Goal: Task Accomplishment & Management: Complete application form

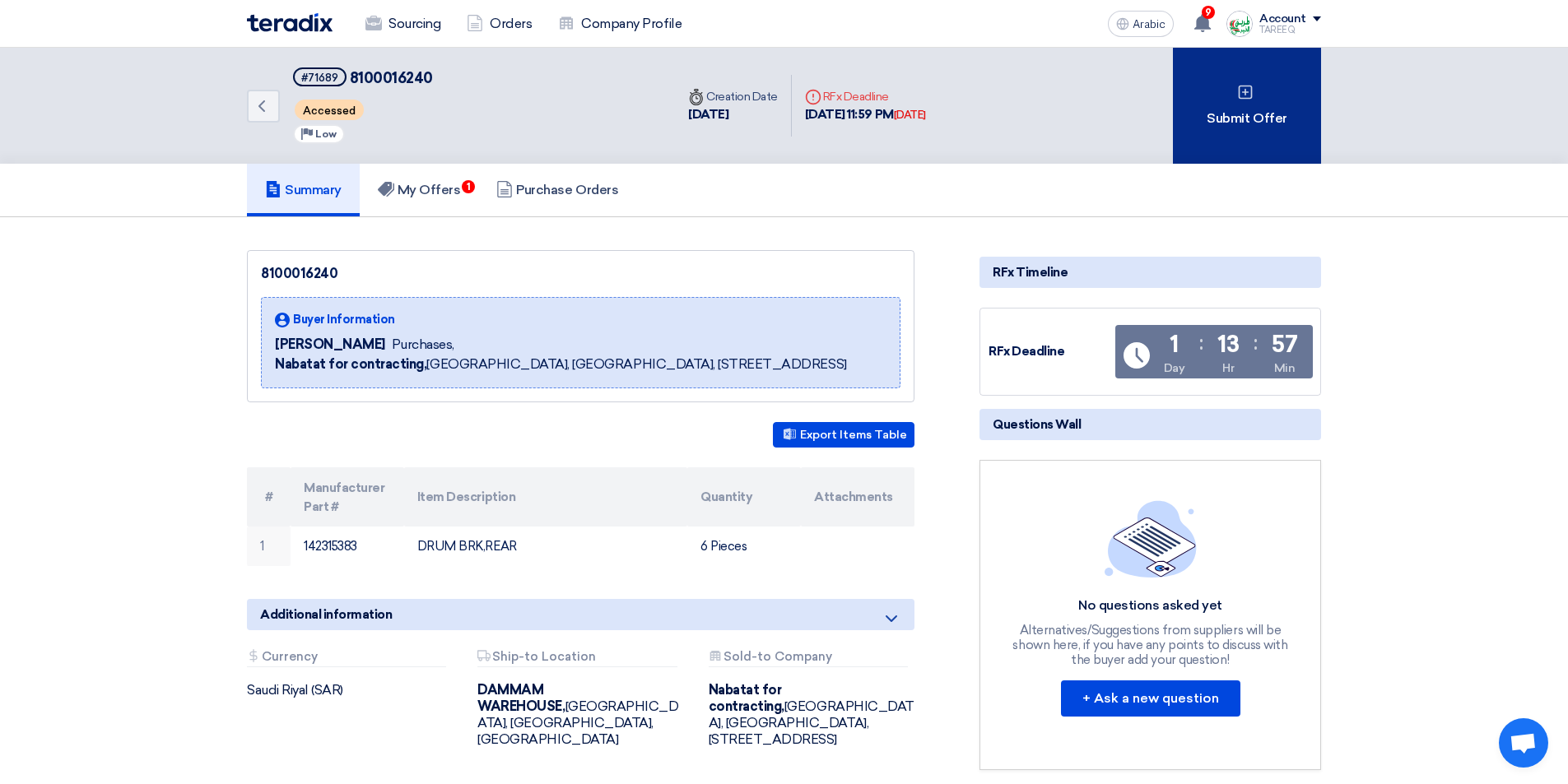
click at [1222, 129] on div "Submit Offer" at bounding box center [1247, 105] width 148 height 116
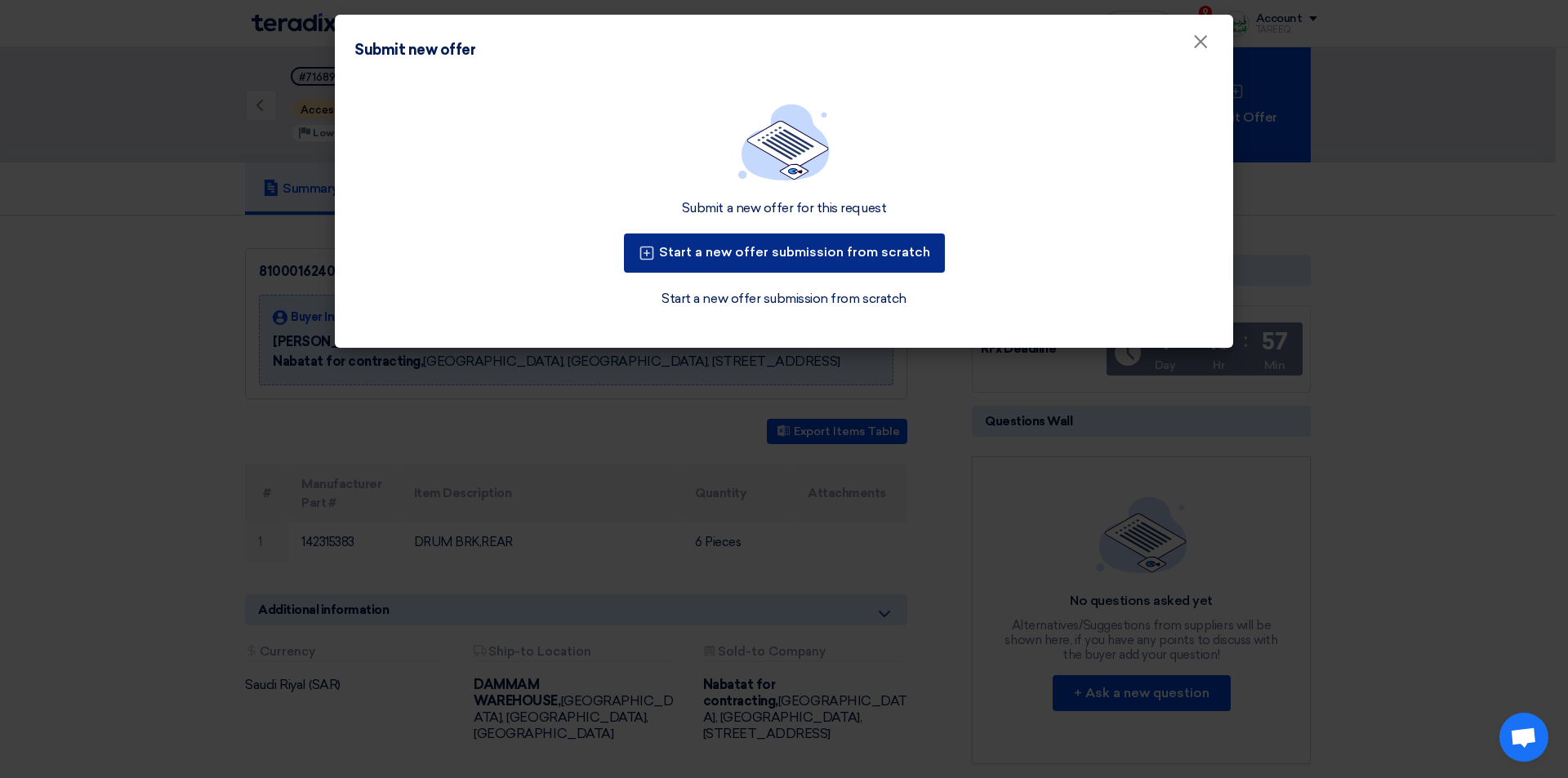
click at [850, 254] on font "Start a new offer submission from scratch" at bounding box center [794, 252] width 271 height 16
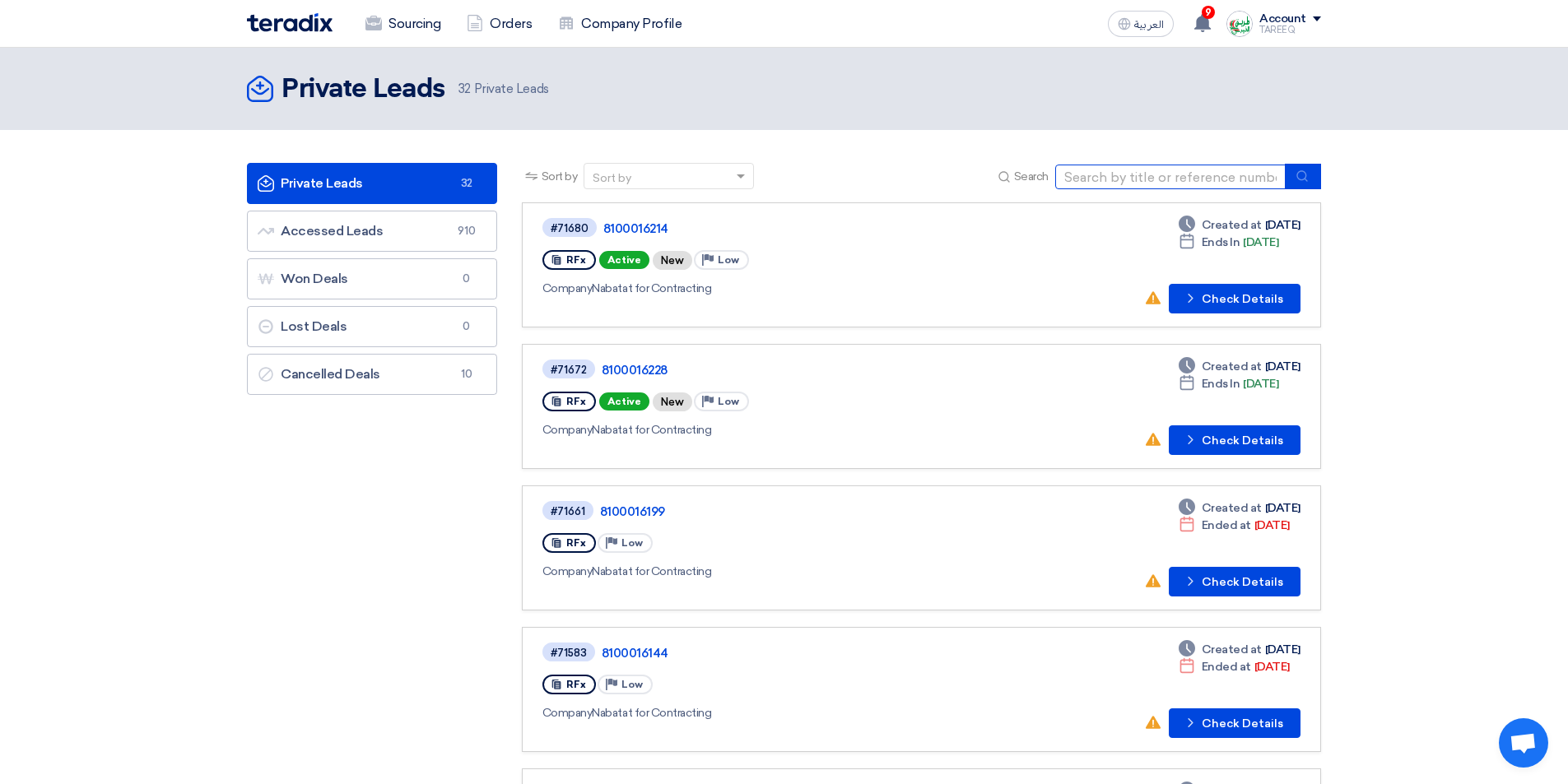
click at [1158, 183] on input at bounding box center [1170, 176] width 230 height 25
type input "71670"
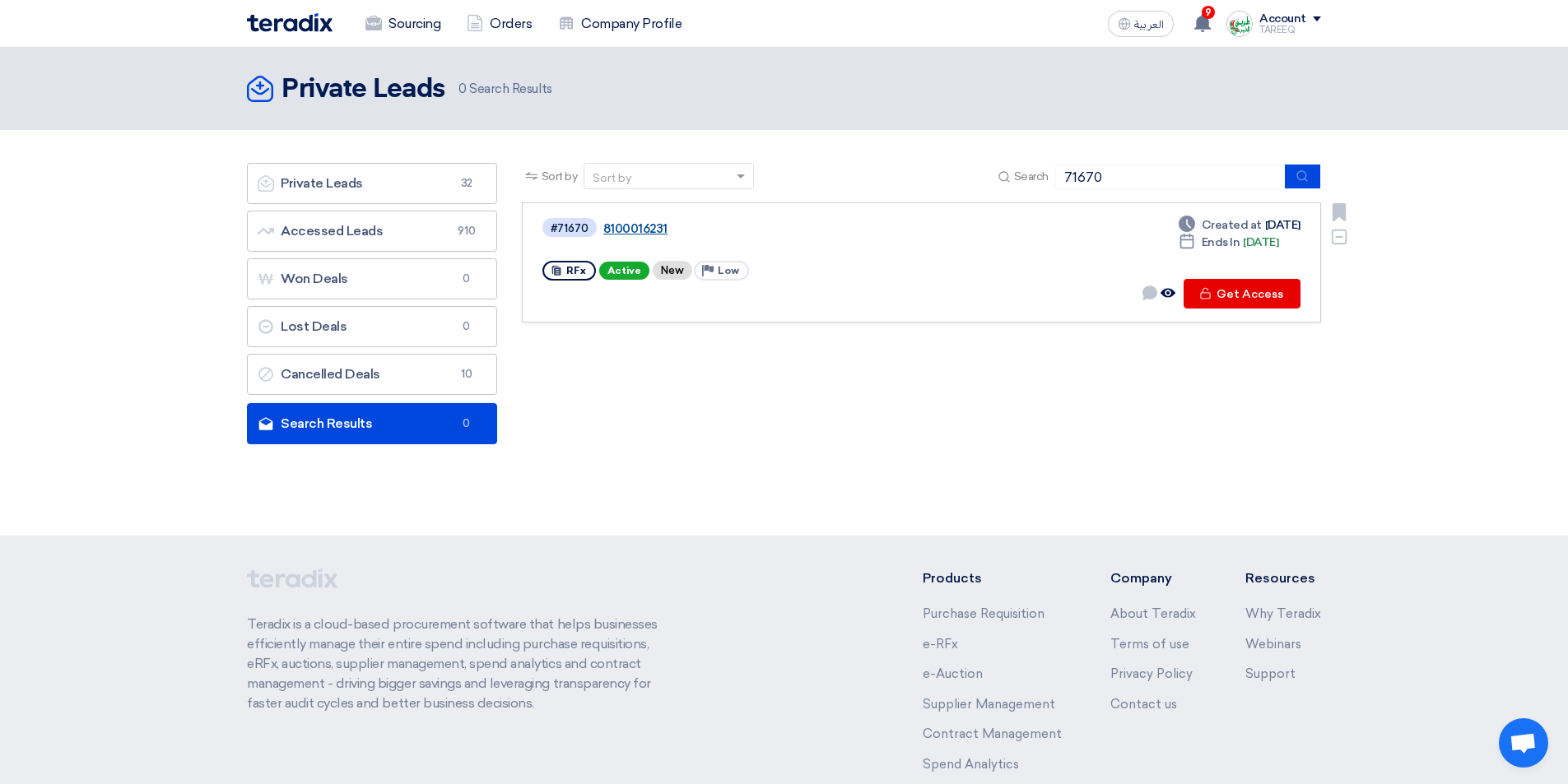
click at [635, 232] on link "8100016231" at bounding box center [809, 229] width 412 height 15
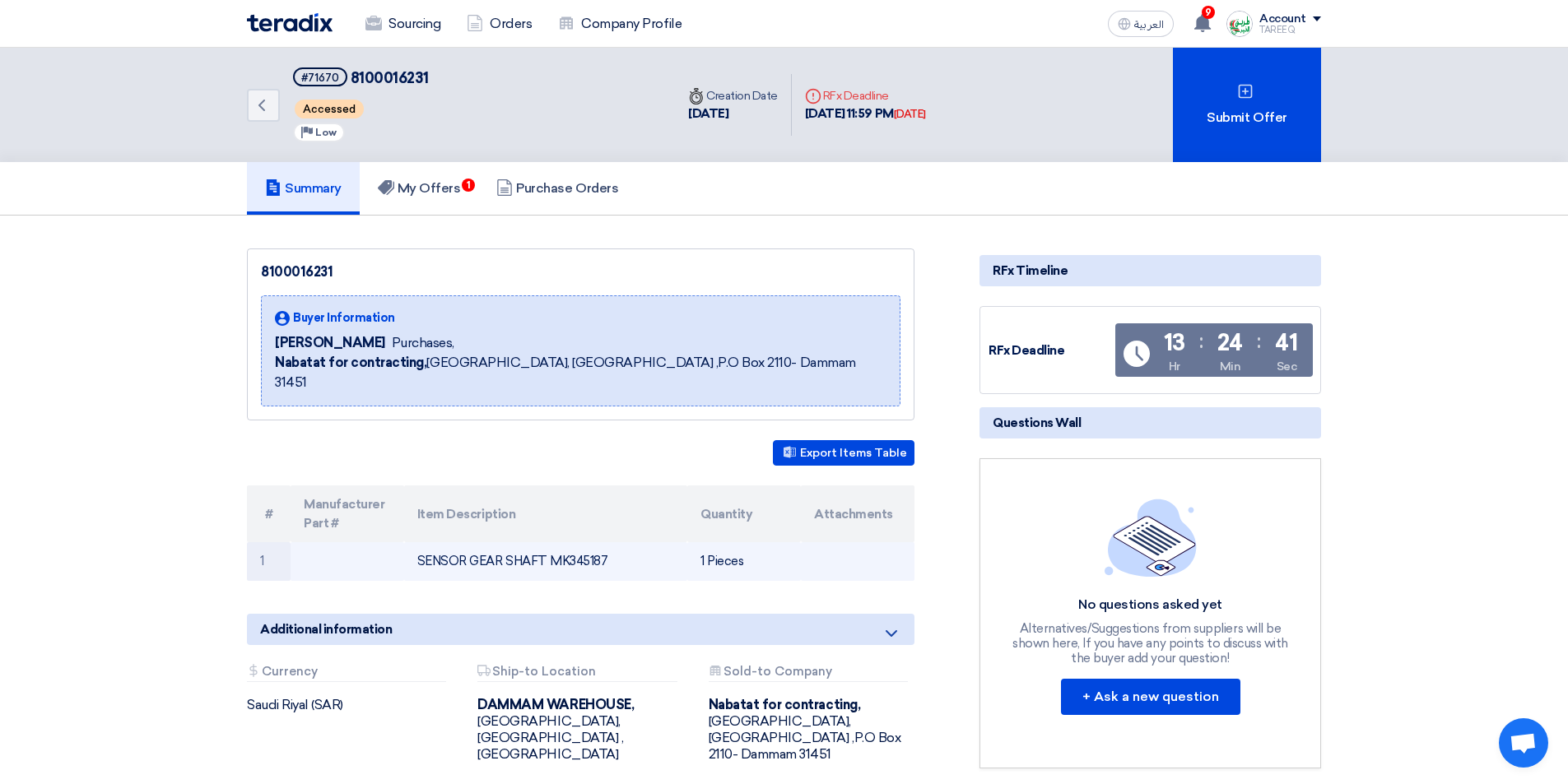
click at [582, 543] on td "SENSOR GEAR SHAFT MK345187" at bounding box center [546, 561] width 284 height 38
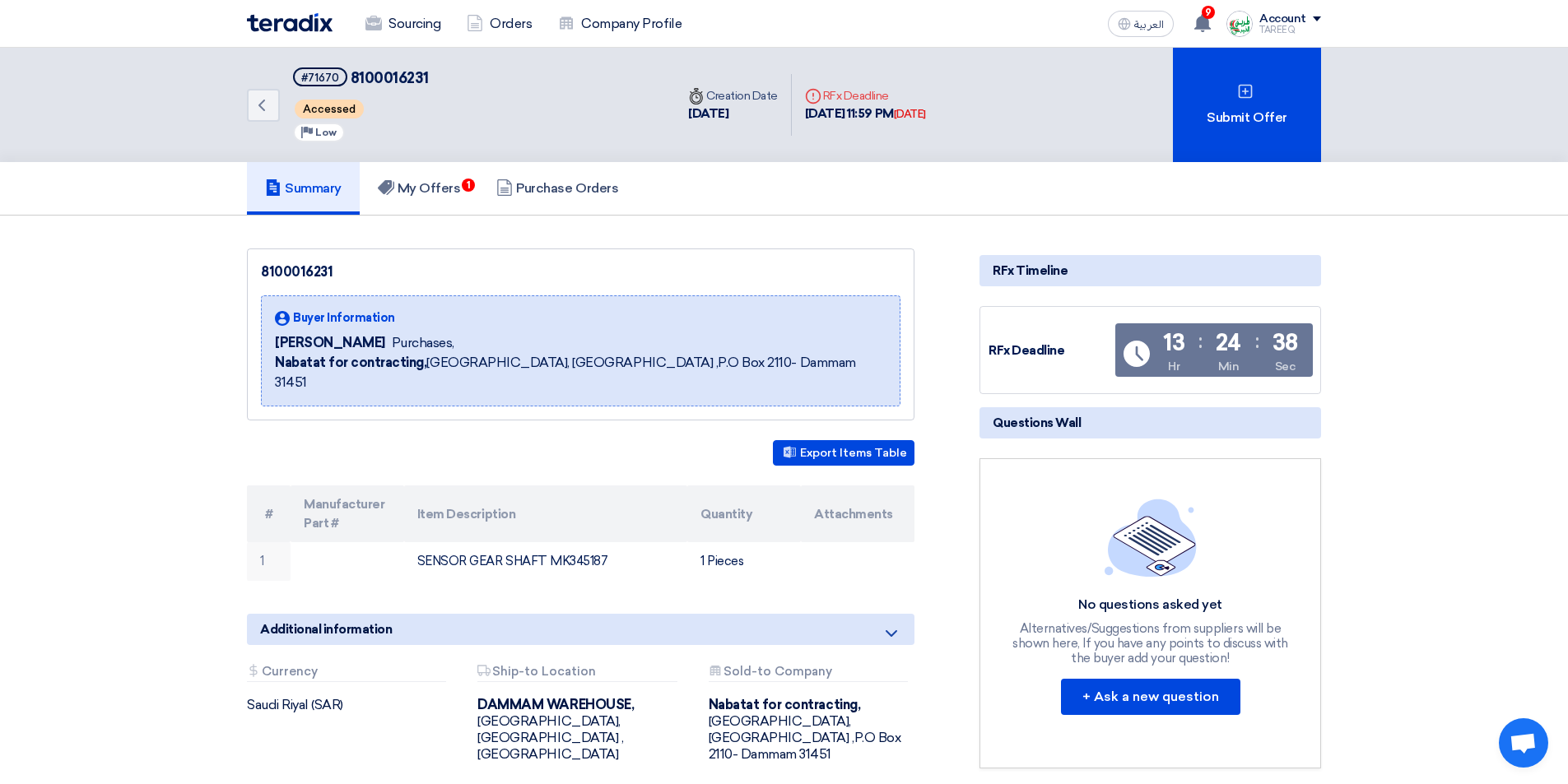
copy td "MK345187"
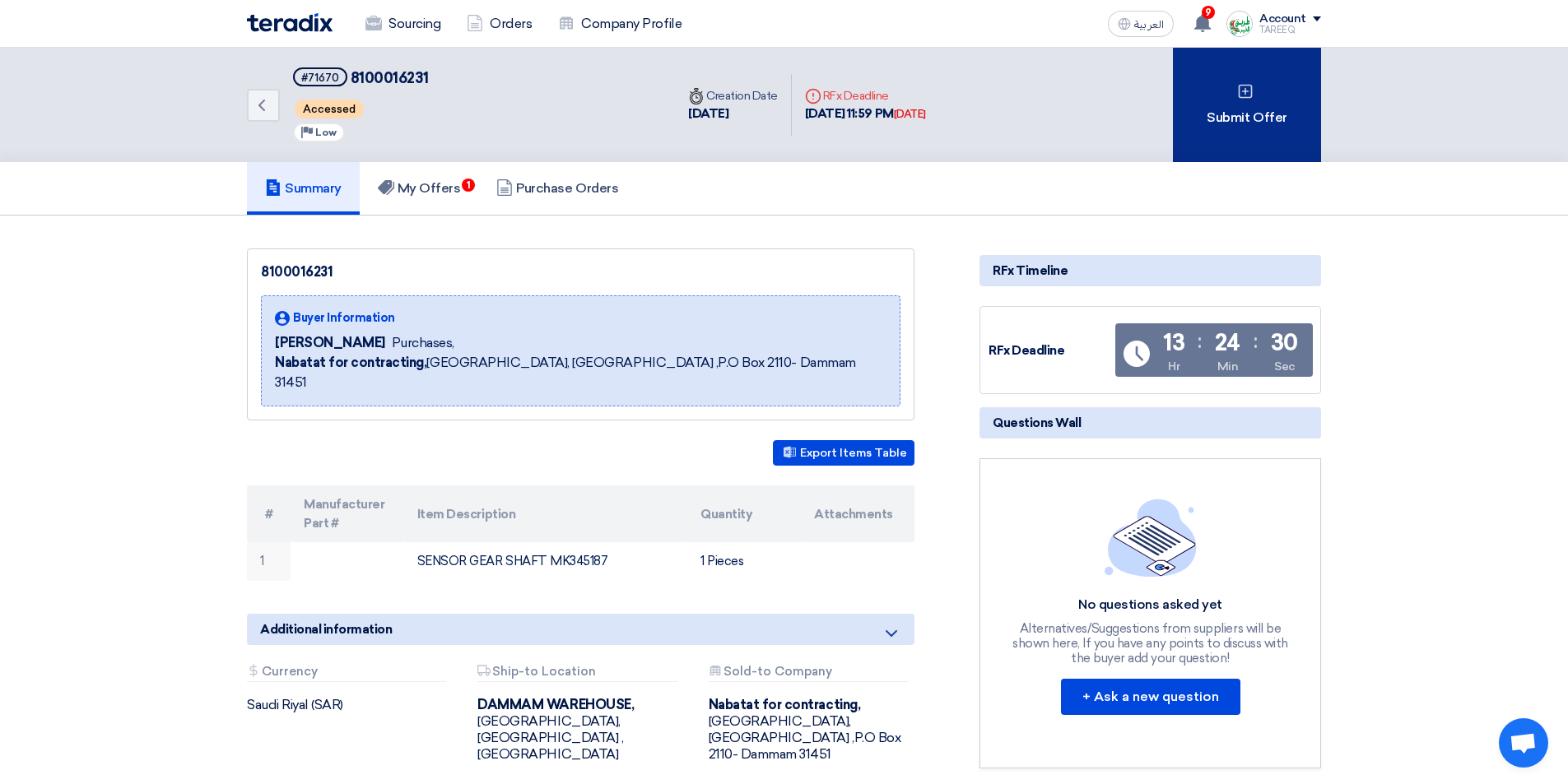
click at [1285, 122] on div "Submit Offer" at bounding box center [1247, 104] width 148 height 114
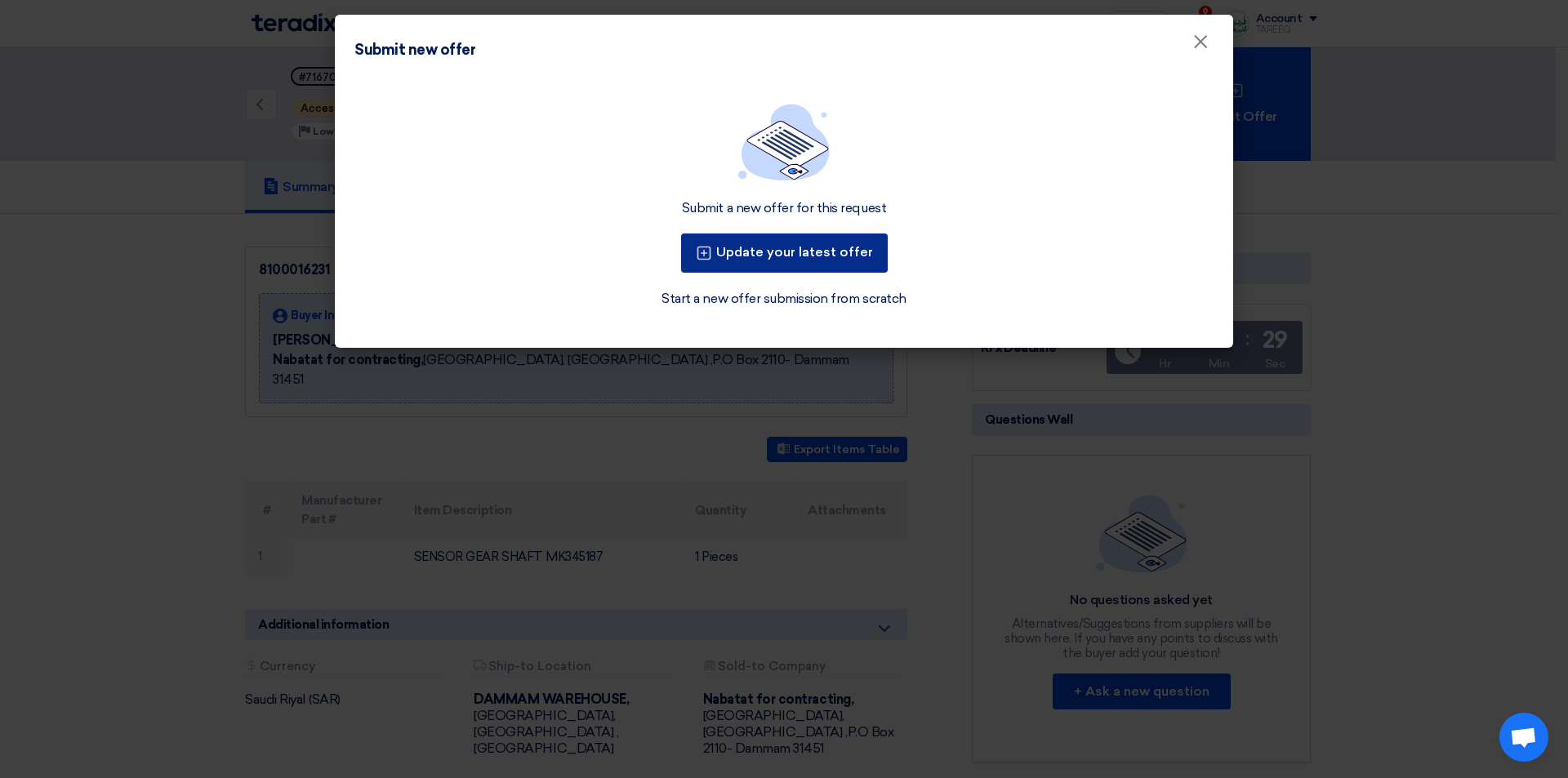
click at [847, 259] on button "Update your latest offer" at bounding box center [784, 253] width 206 height 39
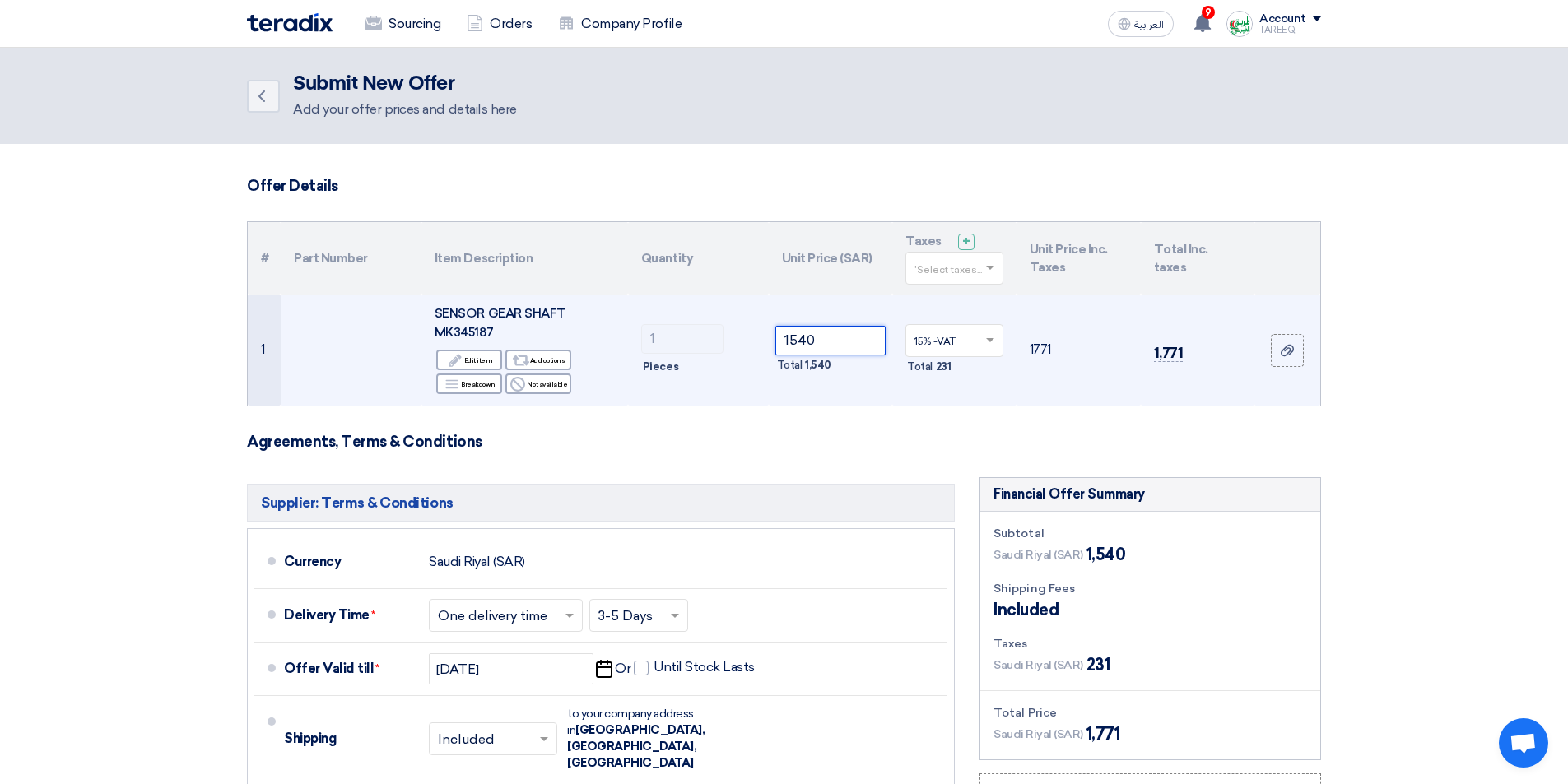
click at [849, 339] on input "1540" at bounding box center [830, 341] width 111 height 30
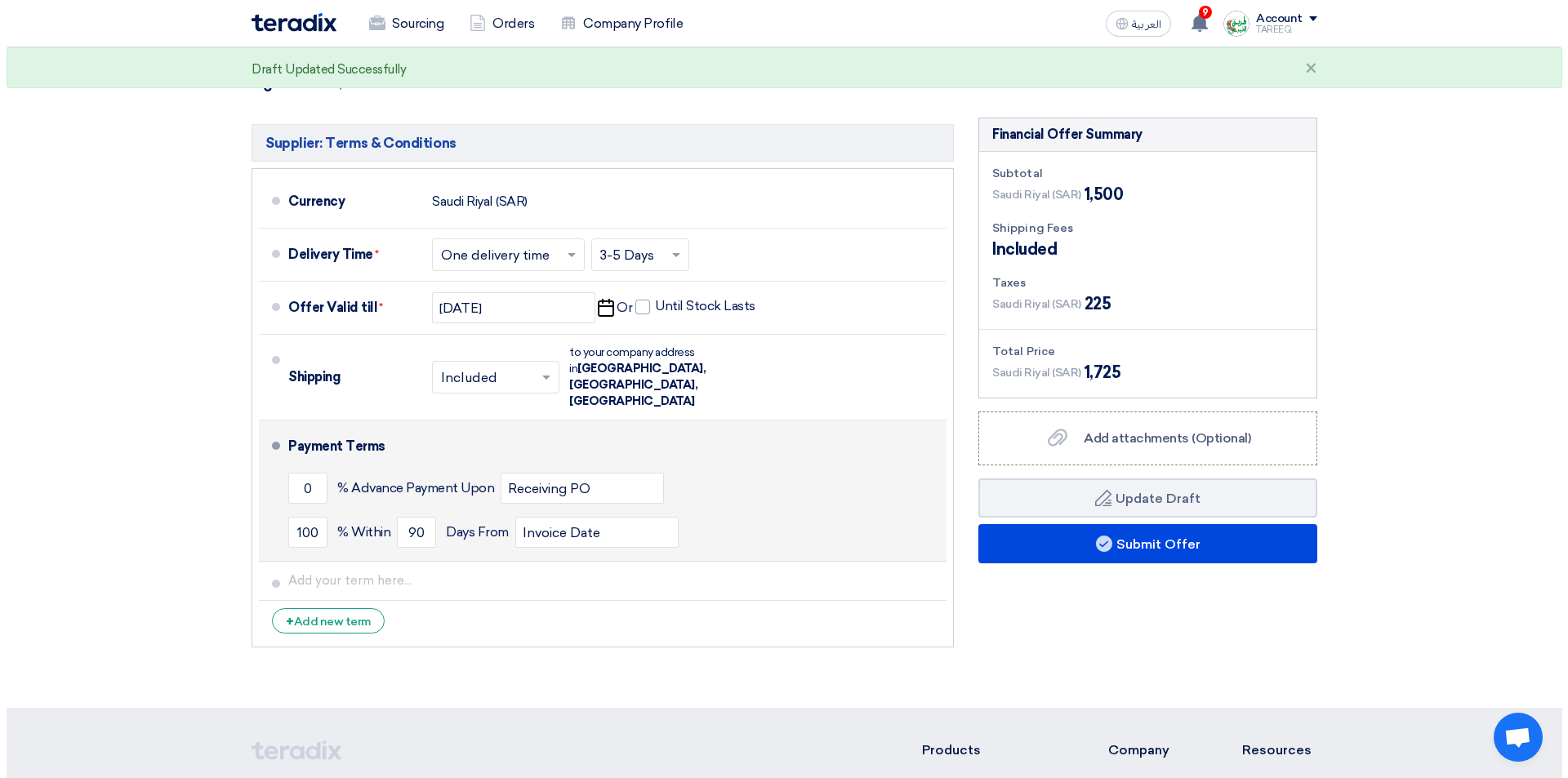
scroll to position [409, 0]
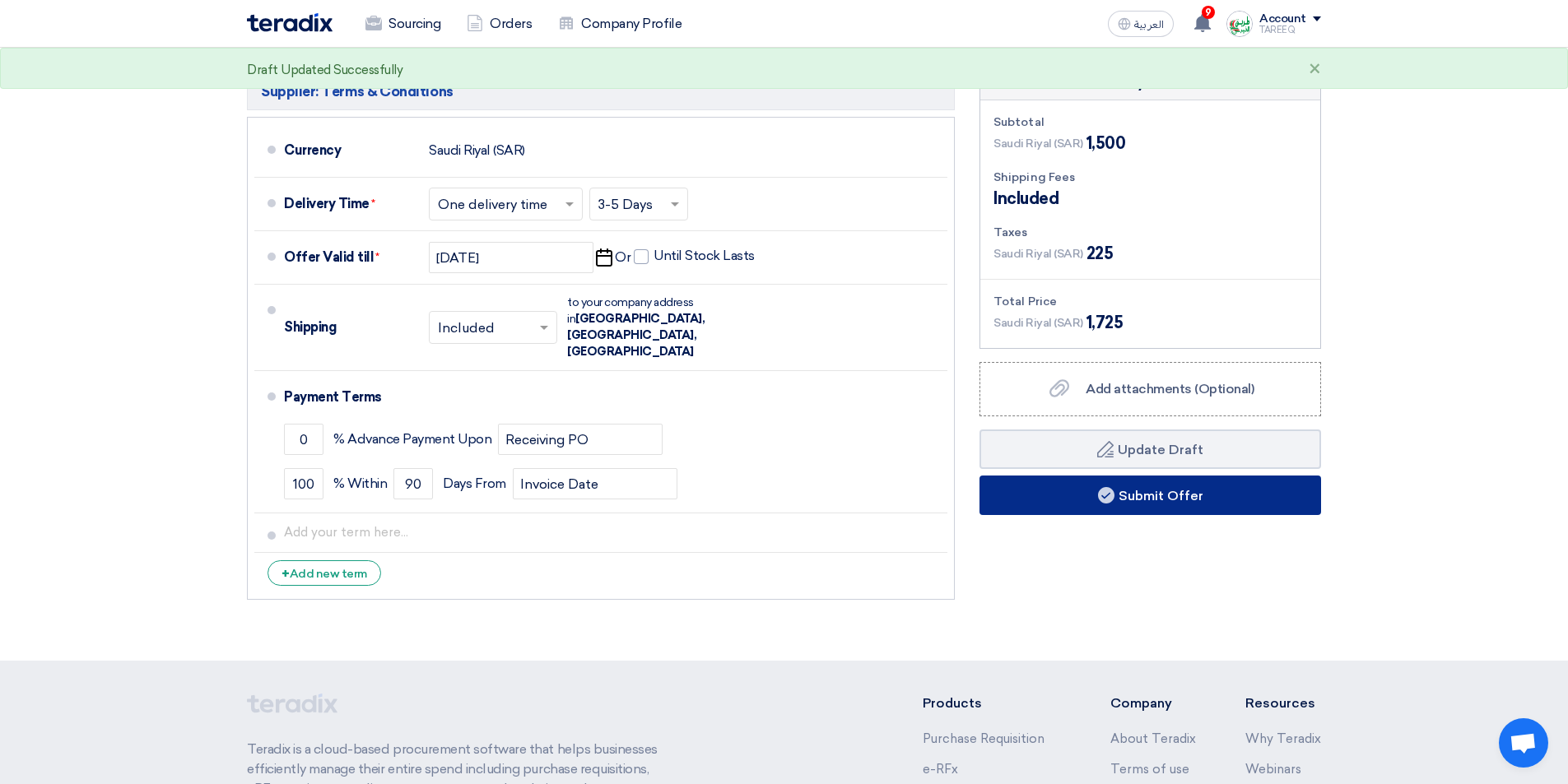
type input "1500"
click at [1061, 507] on button "Submit Offer" at bounding box center [1149, 495] width 342 height 39
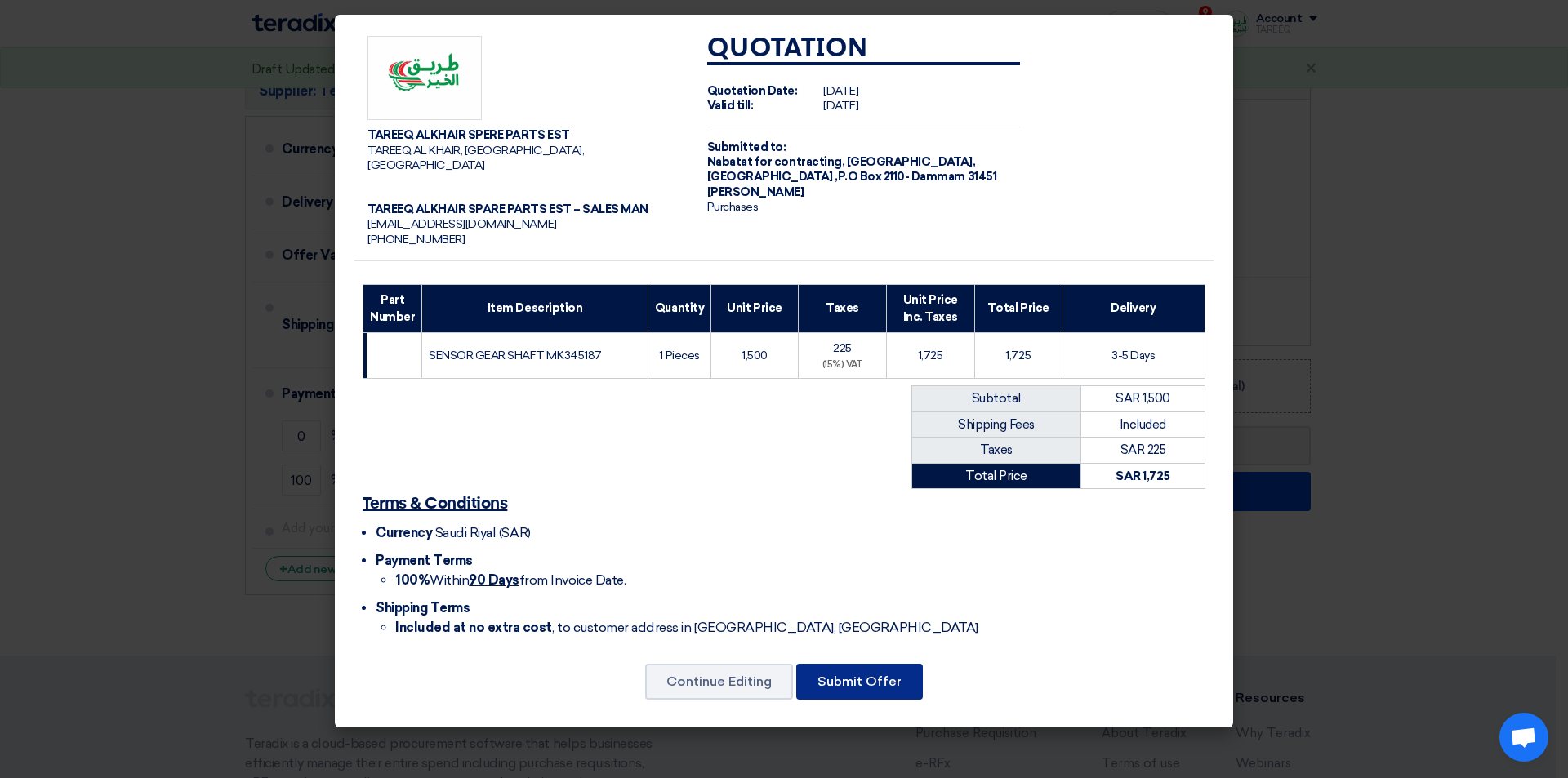
click at [842, 677] on button "Submit Offer" at bounding box center [859, 681] width 126 height 36
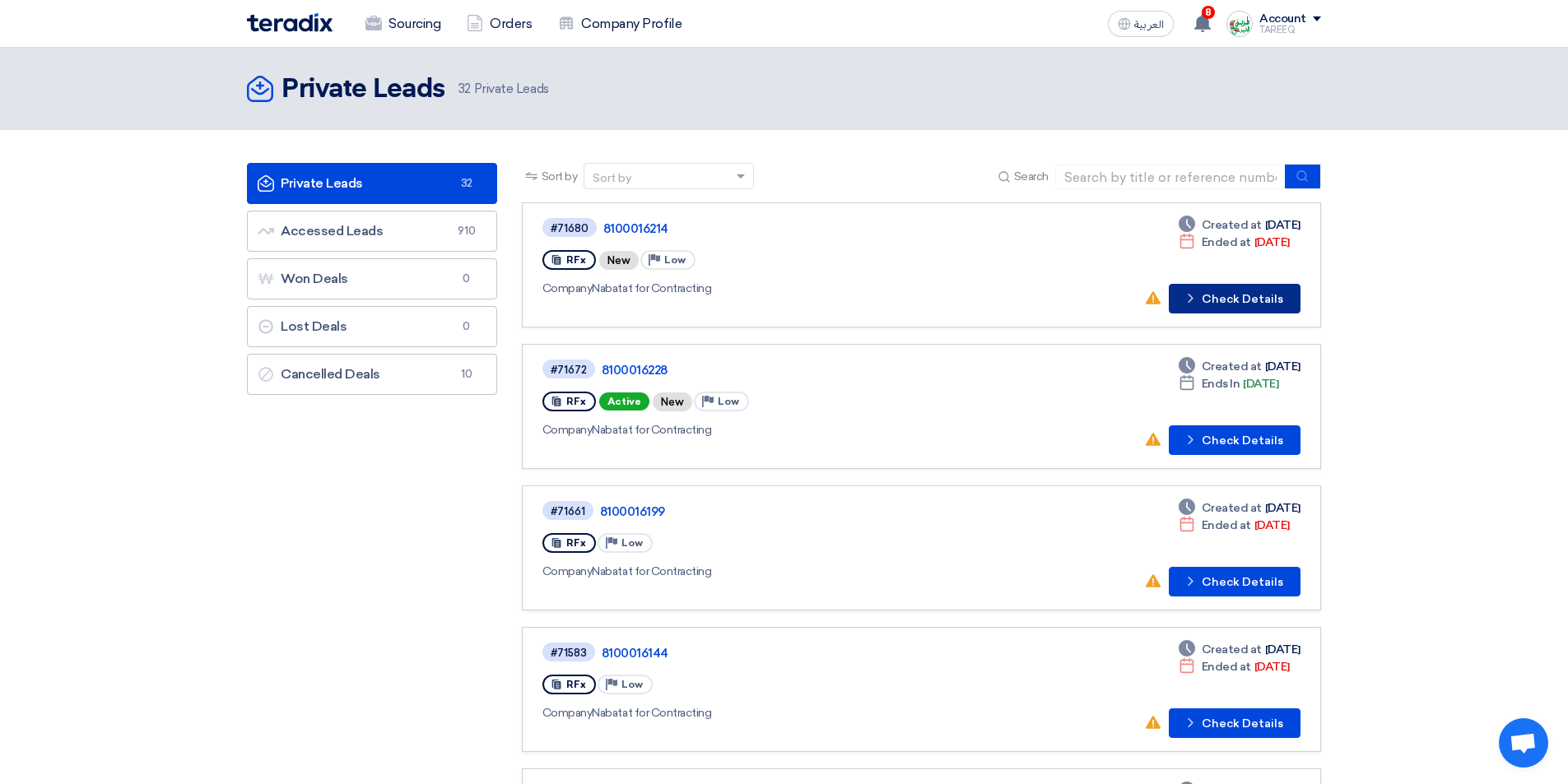
click at [1216, 297] on button "Check details Check Details" at bounding box center [1234, 298] width 132 height 30
click at [1266, 437] on button "Check details Check Details" at bounding box center [1234, 440] width 132 height 30
click at [1218, 437] on button "Check details Check Details" at bounding box center [1234, 440] width 132 height 30
click at [1182, 581] on button "Check details Check Details" at bounding box center [1234, 582] width 132 height 30
click at [1143, 182] on input at bounding box center [1170, 176] width 230 height 25
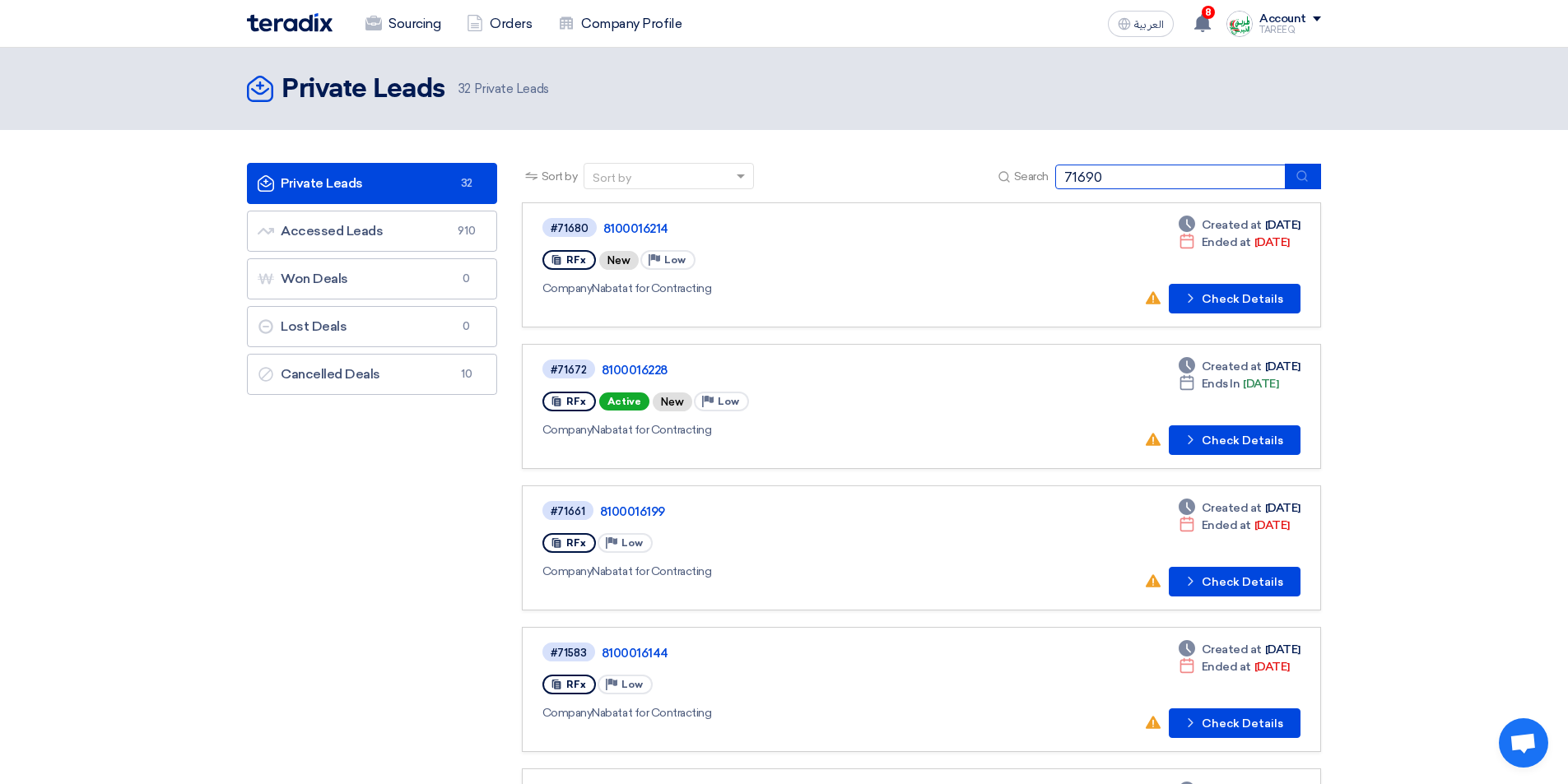
type input "71690"
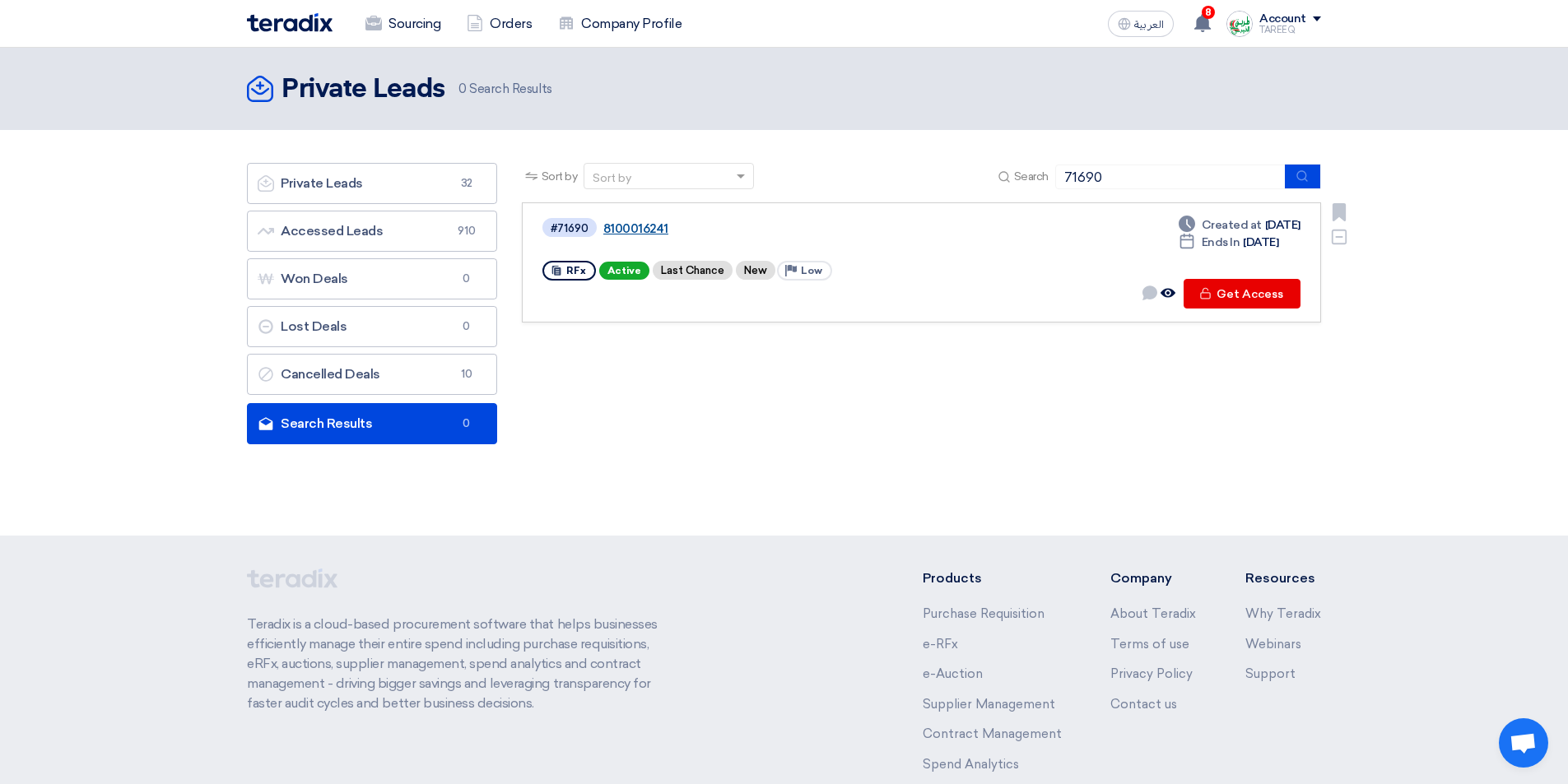
click at [647, 229] on link "8100016241" at bounding box center [809, 229] width 412 height 15
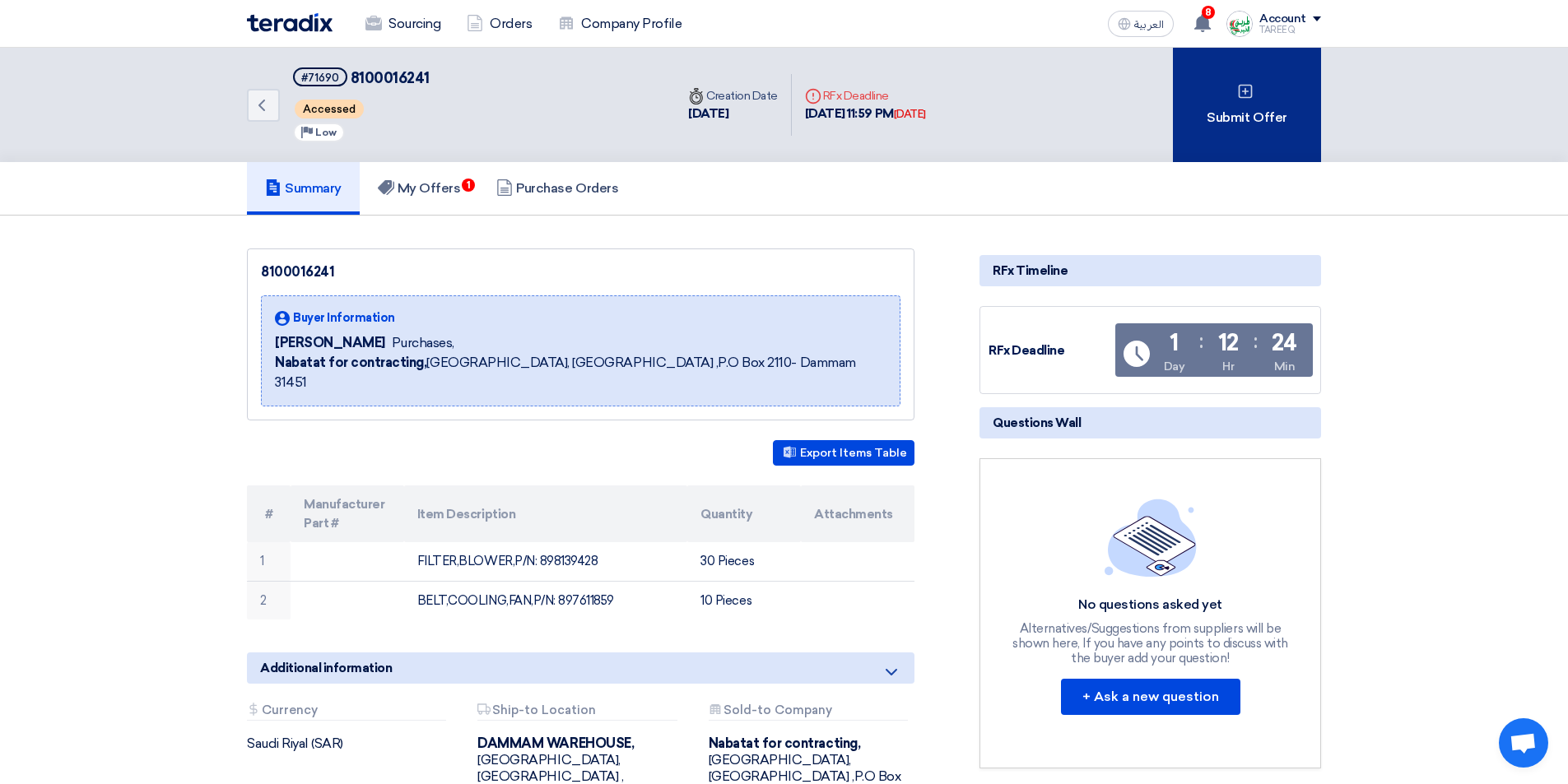
click at [1256, 109] on div "Submit Offer" at bounding box center [1247, 104] width 148 height 114
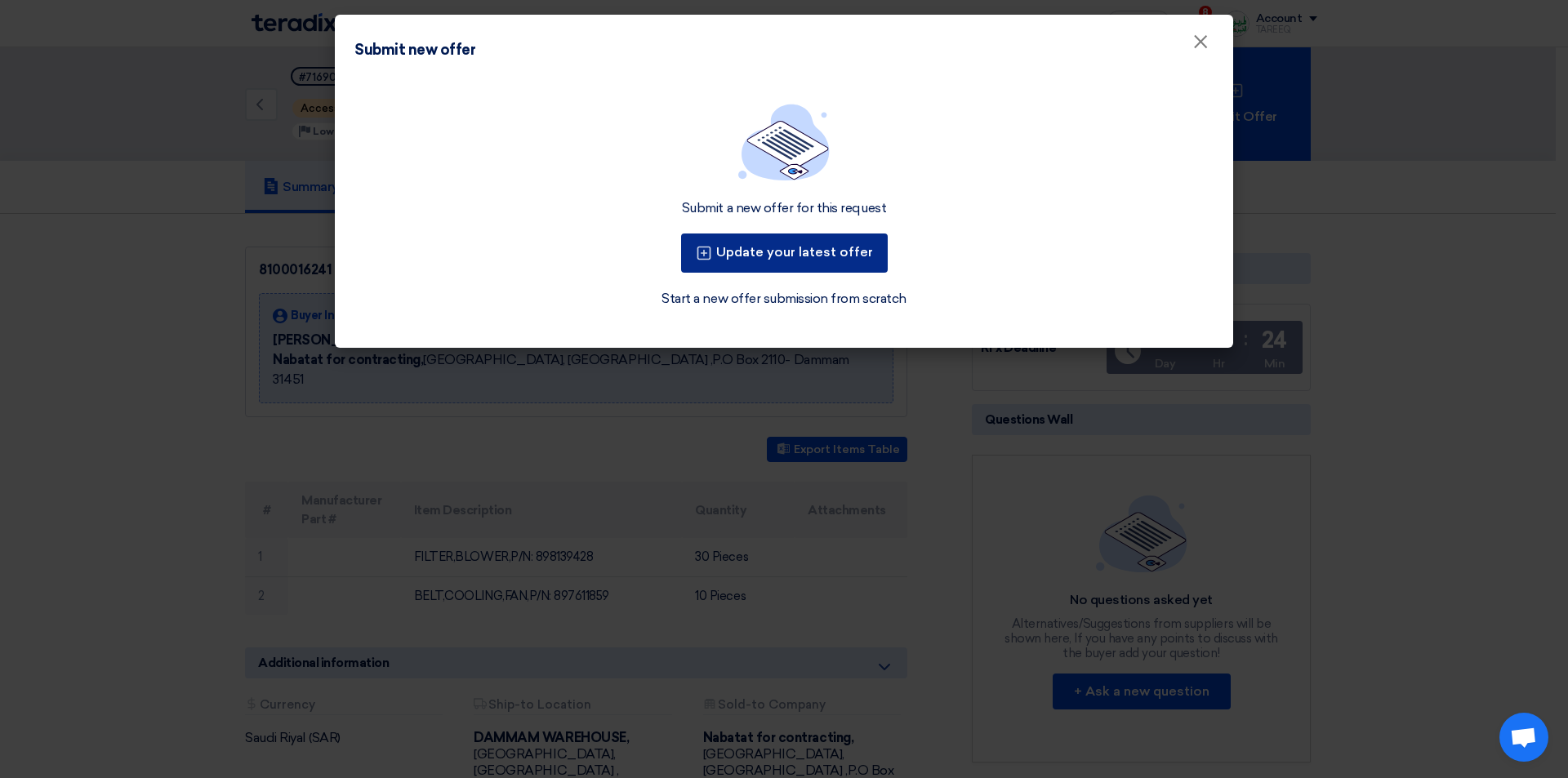
click at [770, 255] on button "Update your latest offer" at bounding box center [784, 253] width 206 height 39
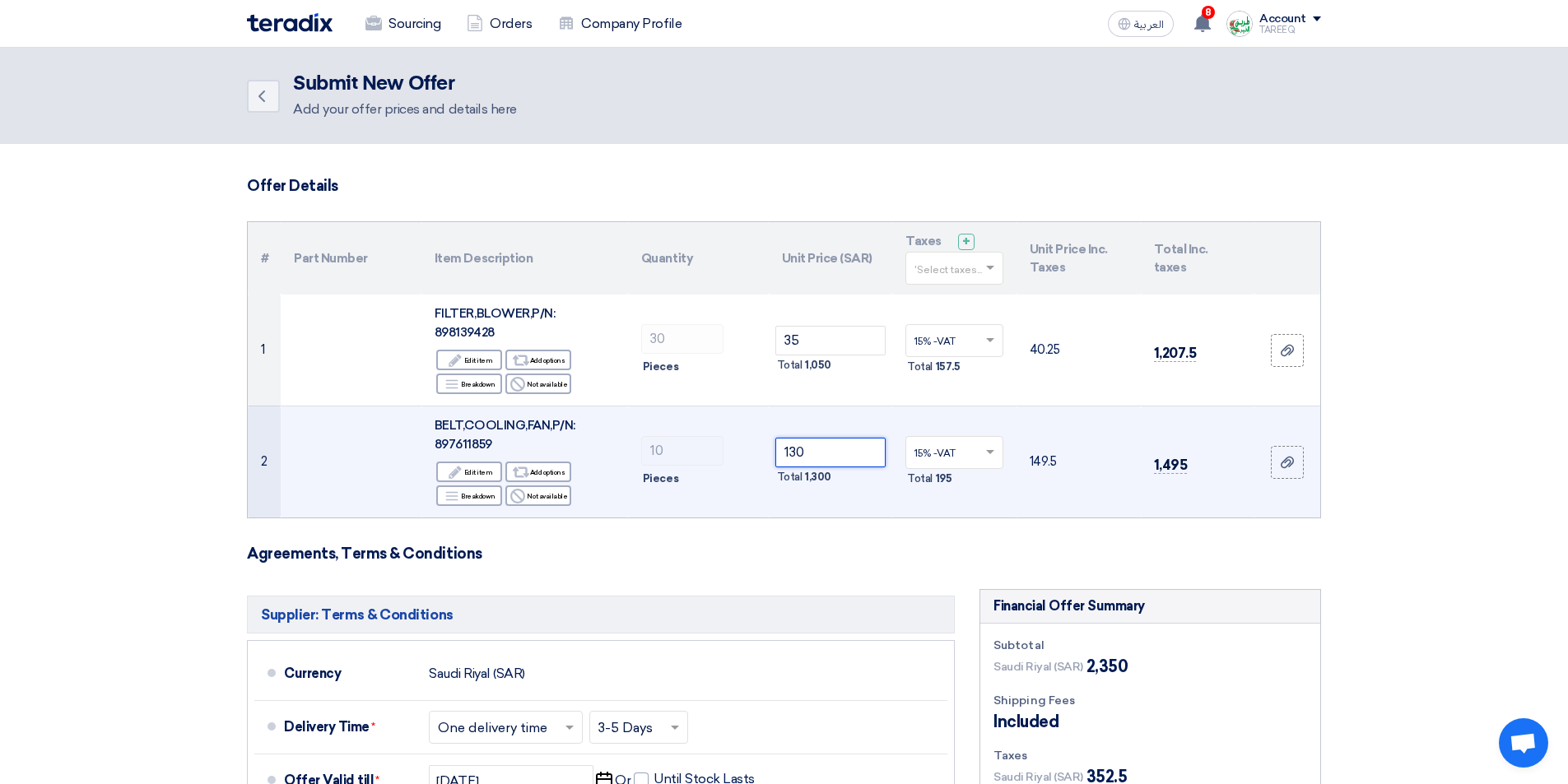
drag, startPoint x: 827, startPoint y: 457, endPoint x: 658, endPoint y: 479, distance: 170.4
click at [658, 479] on tr "2 BELT,[PERSON_NAME],FAN,P/N: 897611859 Edit Edit item Alternative Add options …" at bounding box center [783, 463] width 1073 height 112
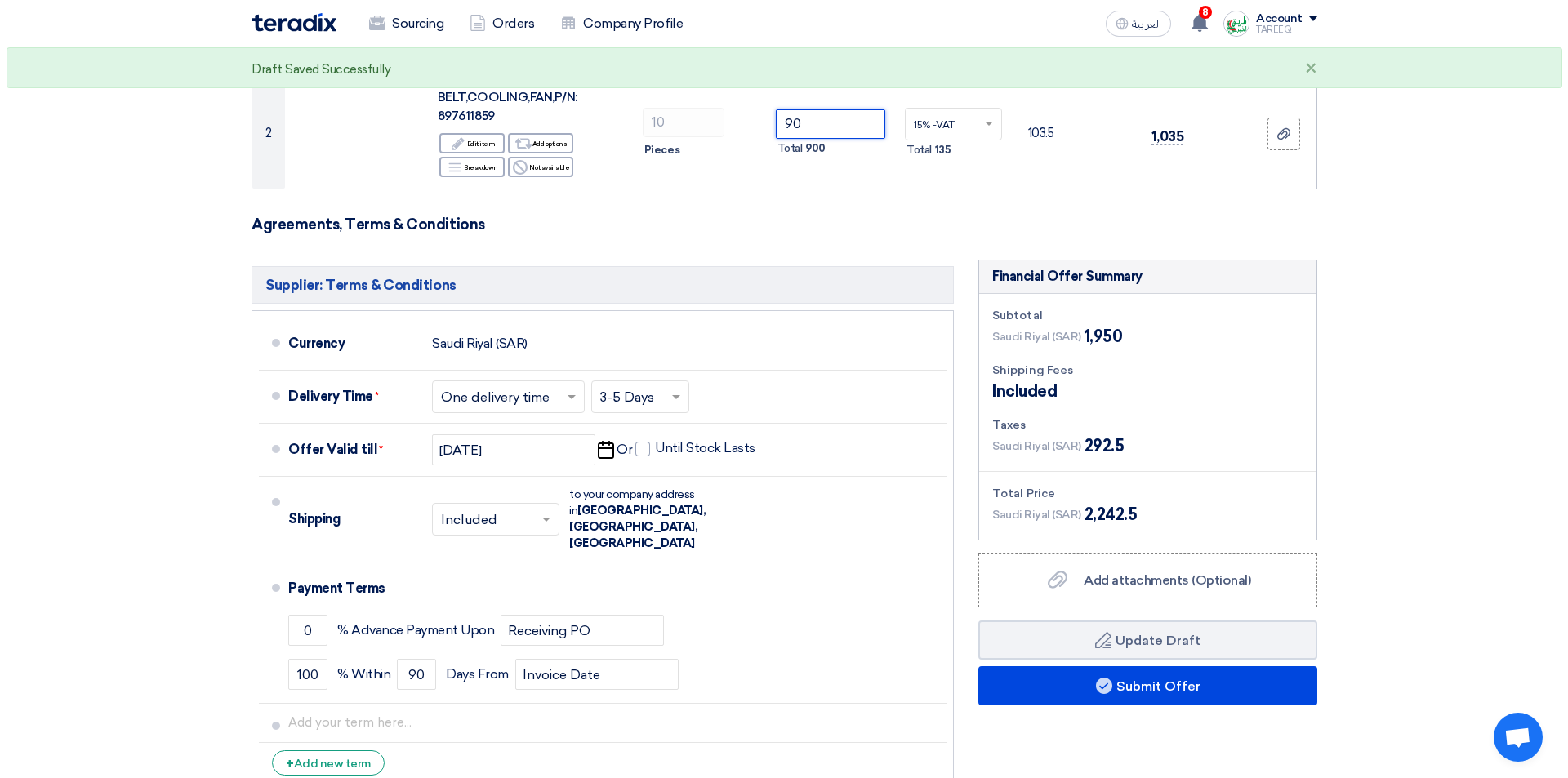
scroll to position [326, 0]
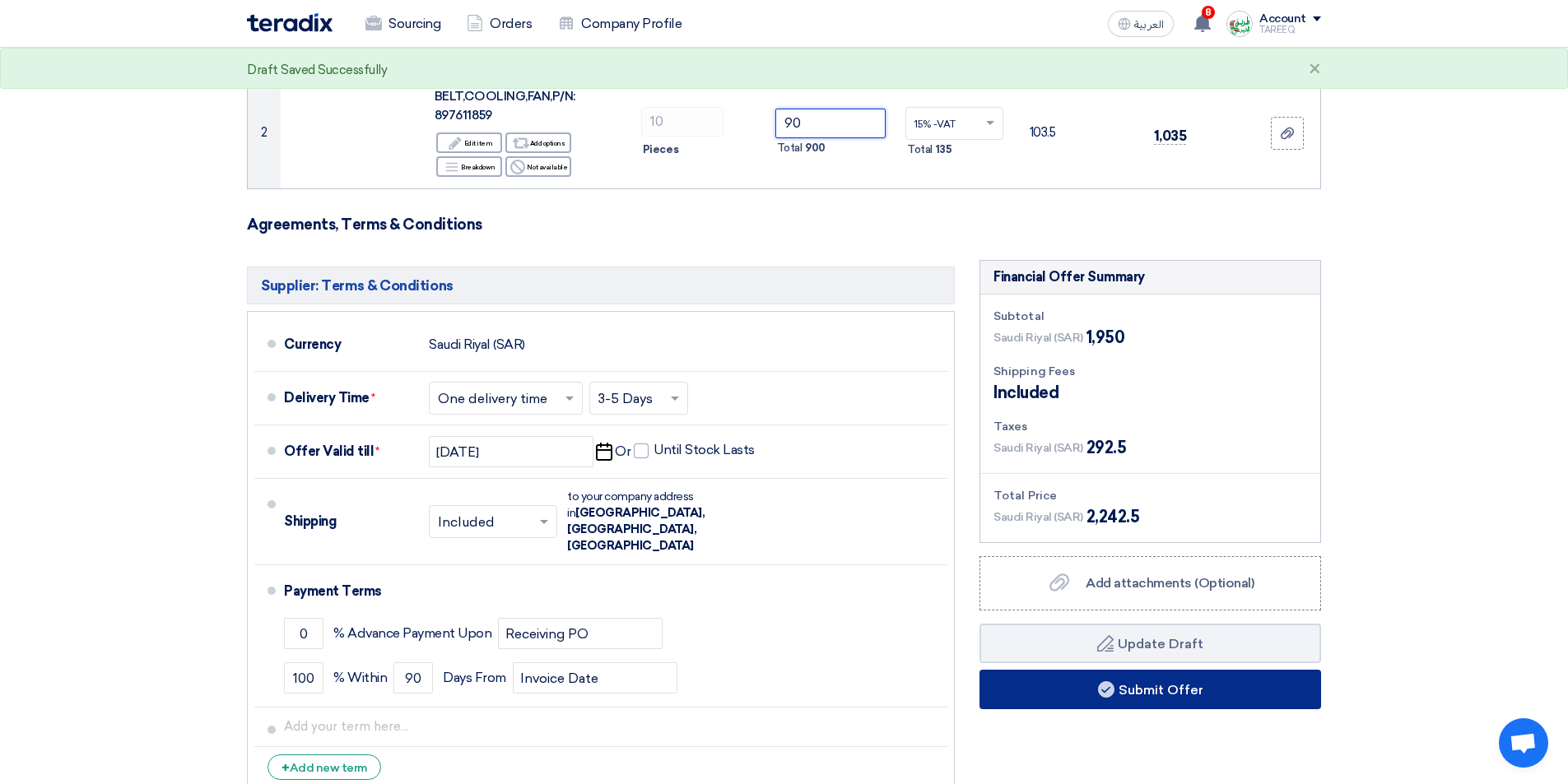
type input "90"
click at [1083, 684] on button "Submit Offer" at bounding box center [1149, 689] width 342 height 39
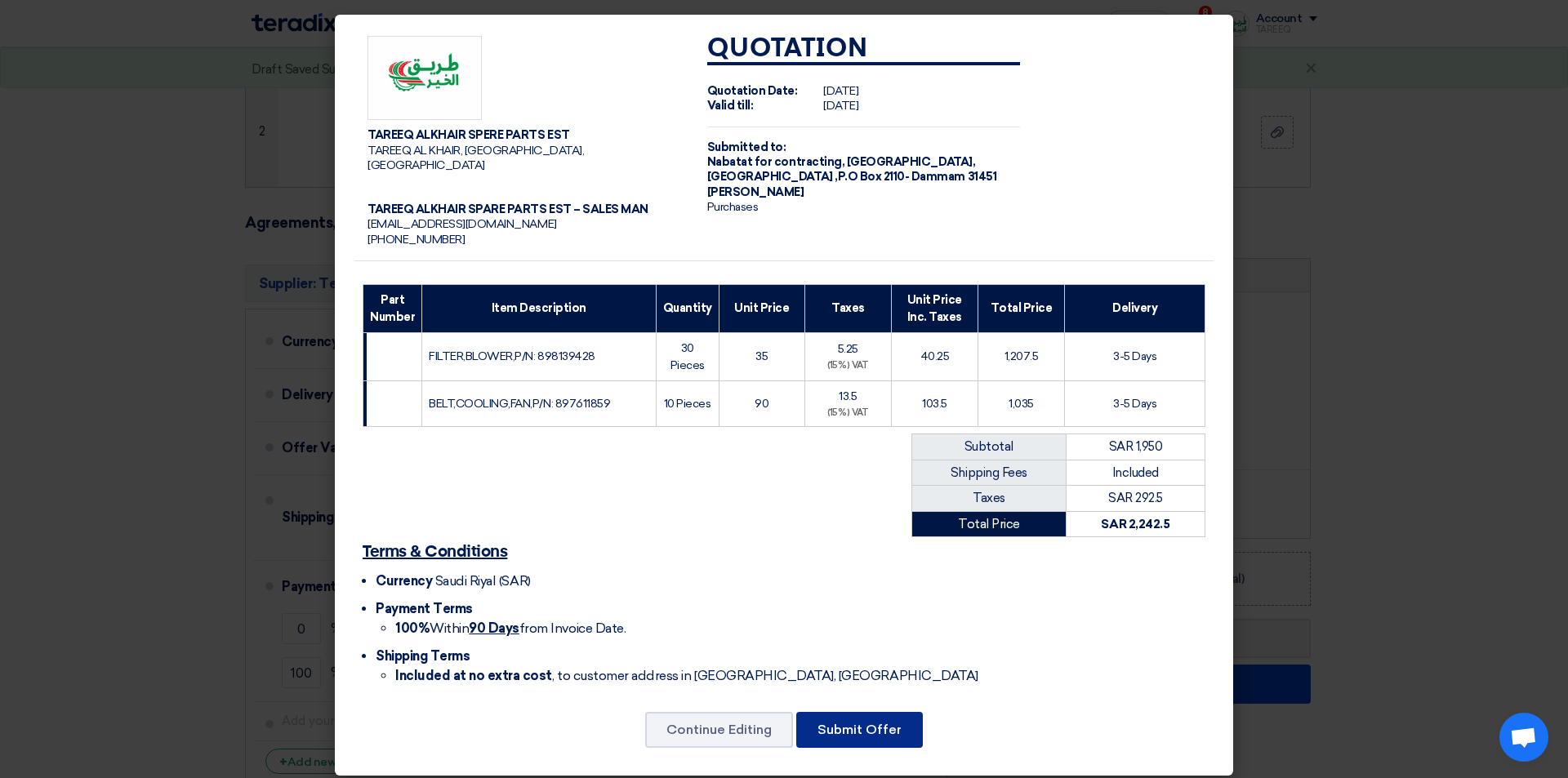
drag, startPoint x: 870, startPoint y: 721, endPoint x: 867, endPoint y: 708, distance: 13.3
click at [870, 722] on button "Submit Offer" at bounding box center [859, 730] width 126 height 36
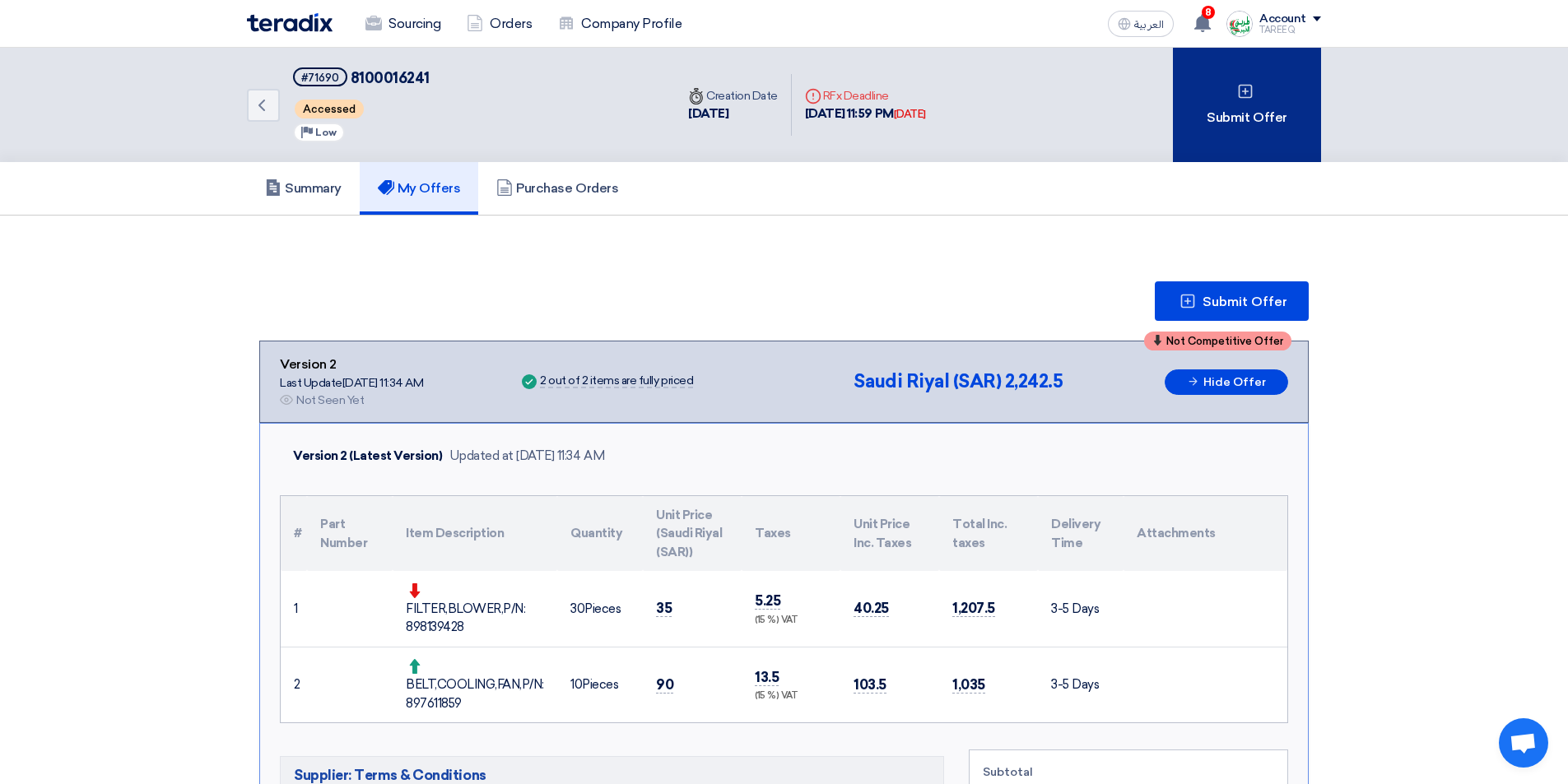
click at [1233, 85] on div "Submit Offer" at bounding box center [1247, 104] width 148 height 114
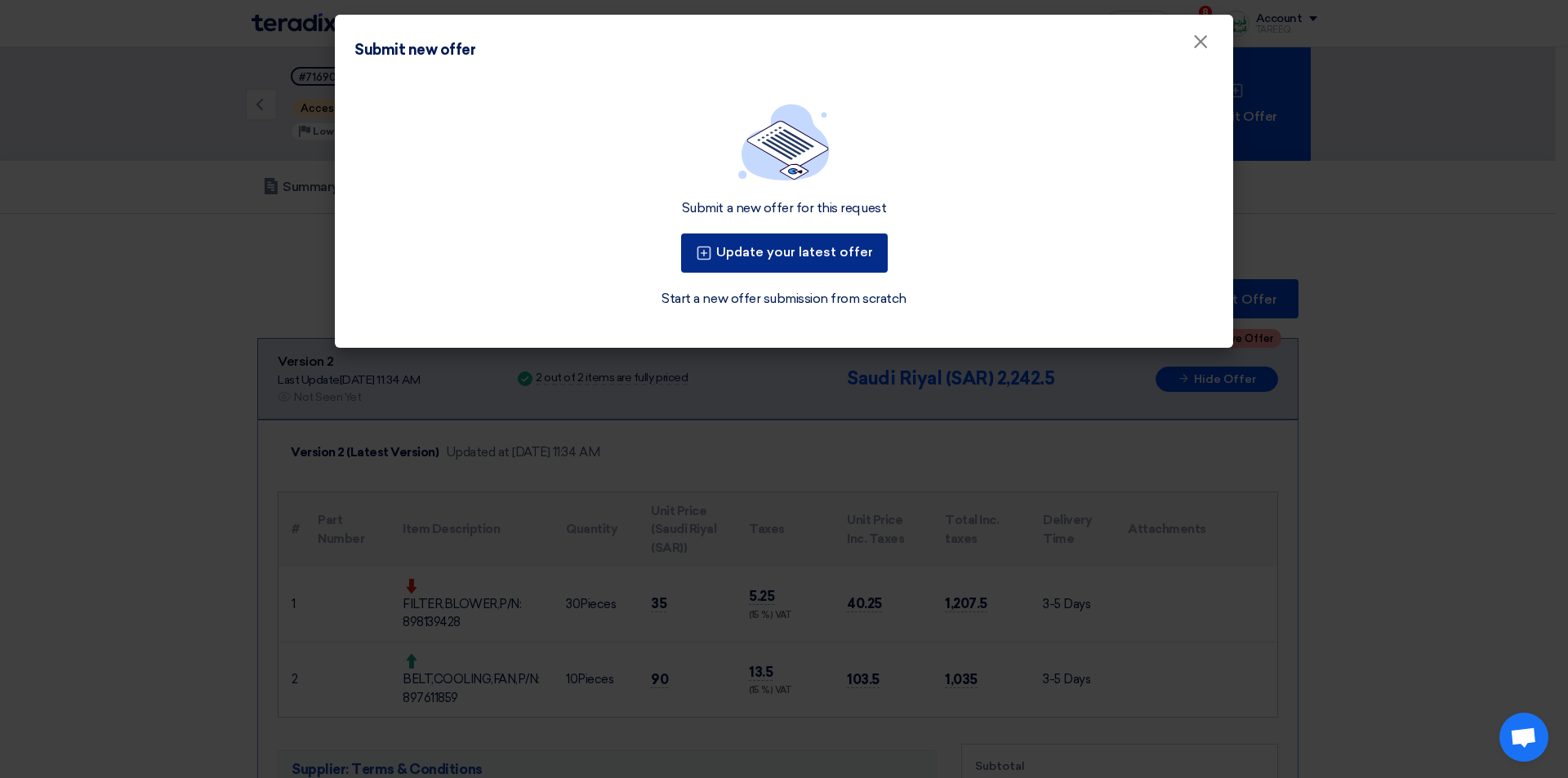
click at [842, 252] on button "Update your latest offer" at bounding box center [784, 253] width 206 height 39
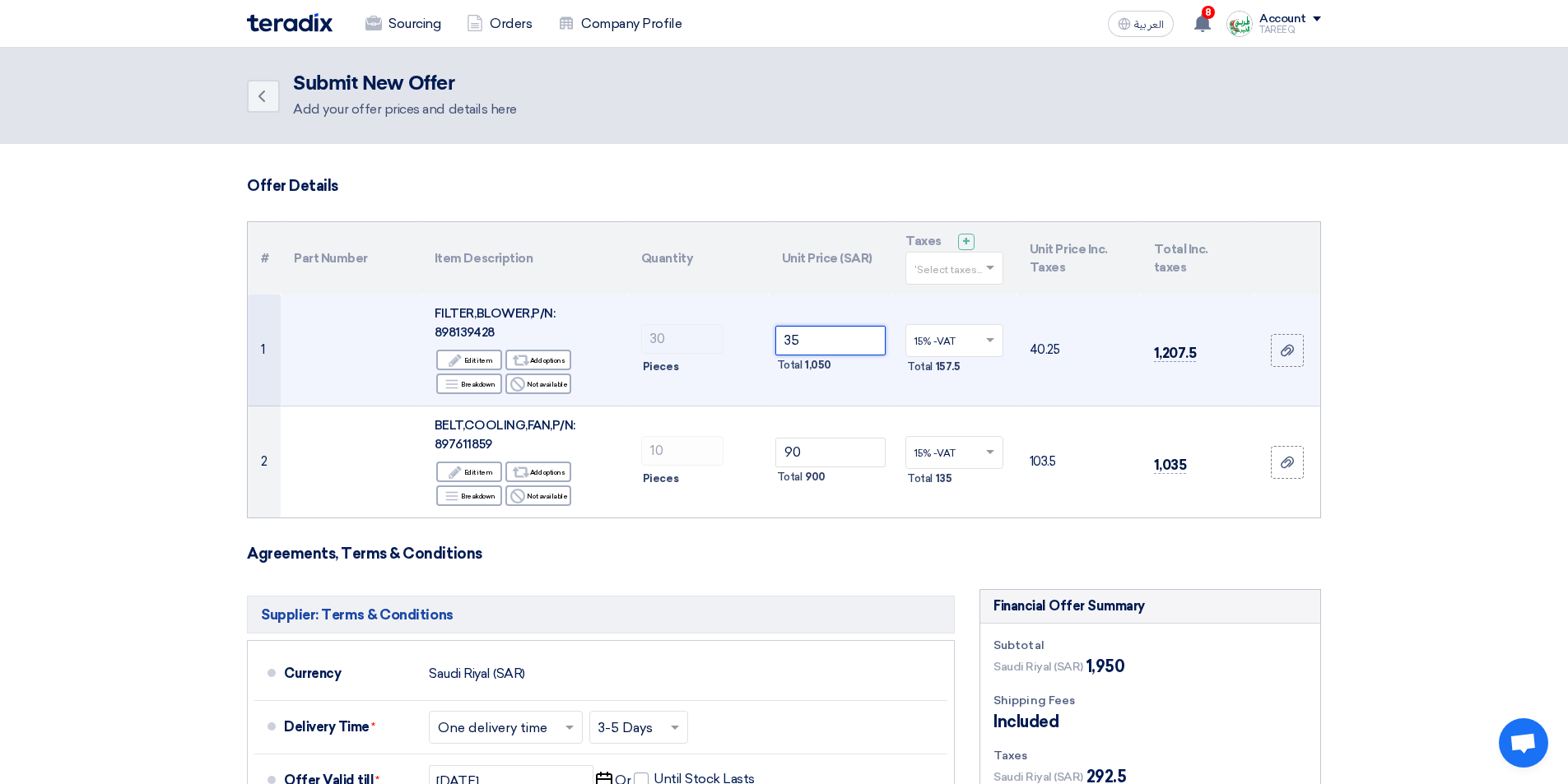
drag, startPoint x: 826, startPoint y: 333, endPoint x: 667, endPoint y: 393, distance: 169.9
click at [679, 387] on tr "1 FILTER,[PERSON_NAME],P/N: 898139428 Edit Edit item Alternative Add options Br…" at bounding box center [783, 351] width 1073 height 112
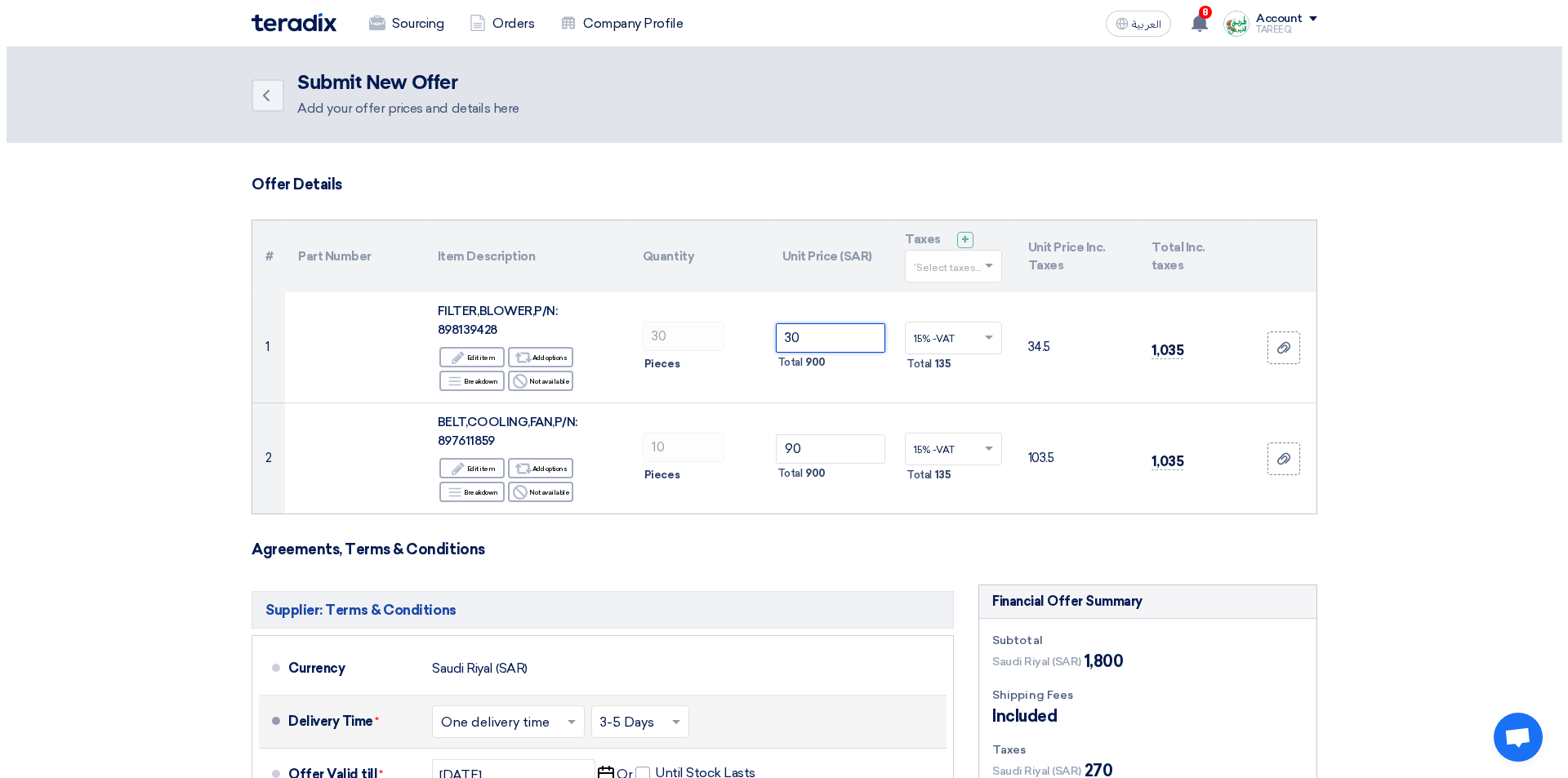
scroll to position [326, 0]
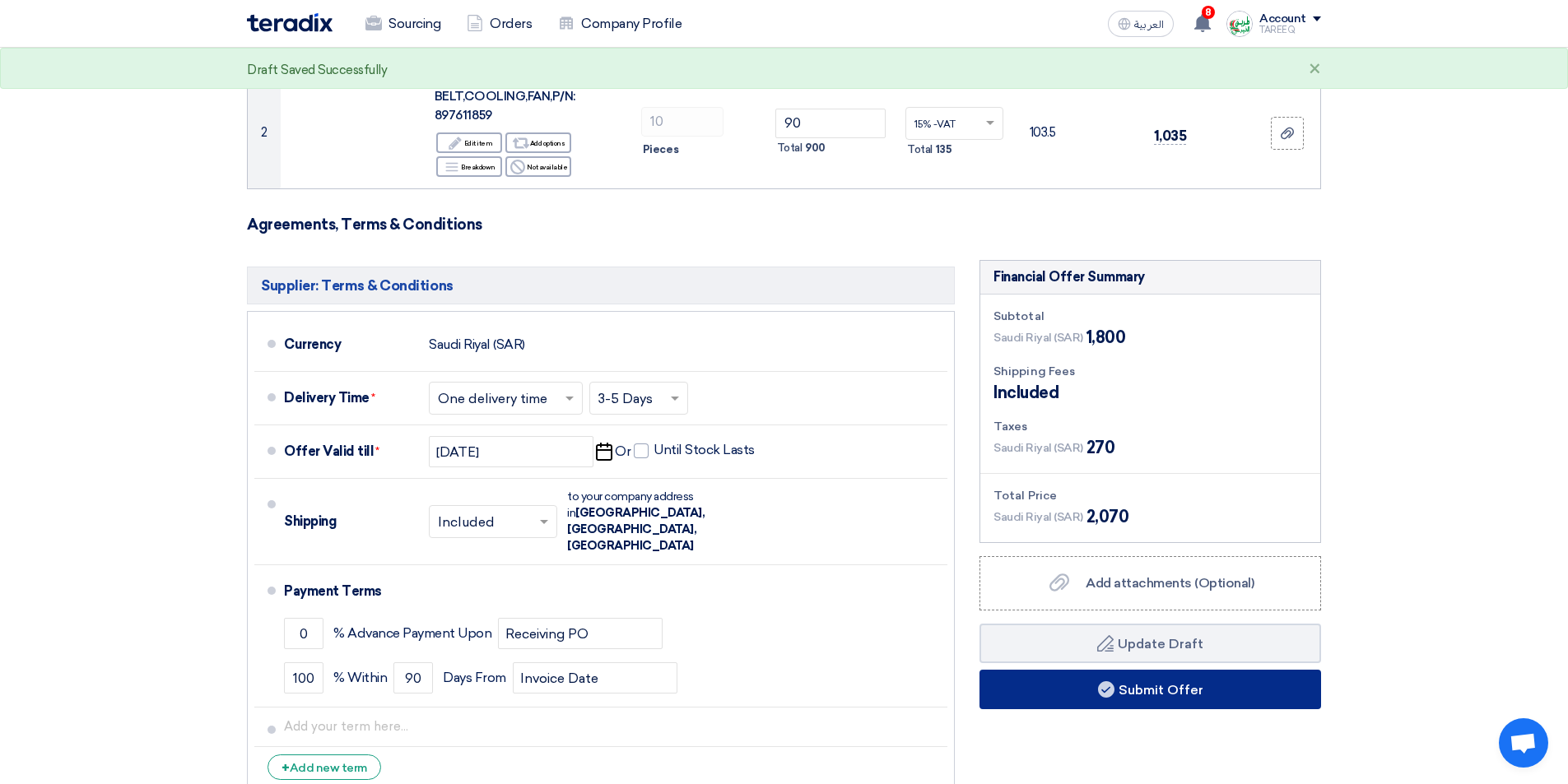
type input "30"
click at [1093, 699] on button "Submit Offer" at bounding box center [1149, 689] width 342 height 39
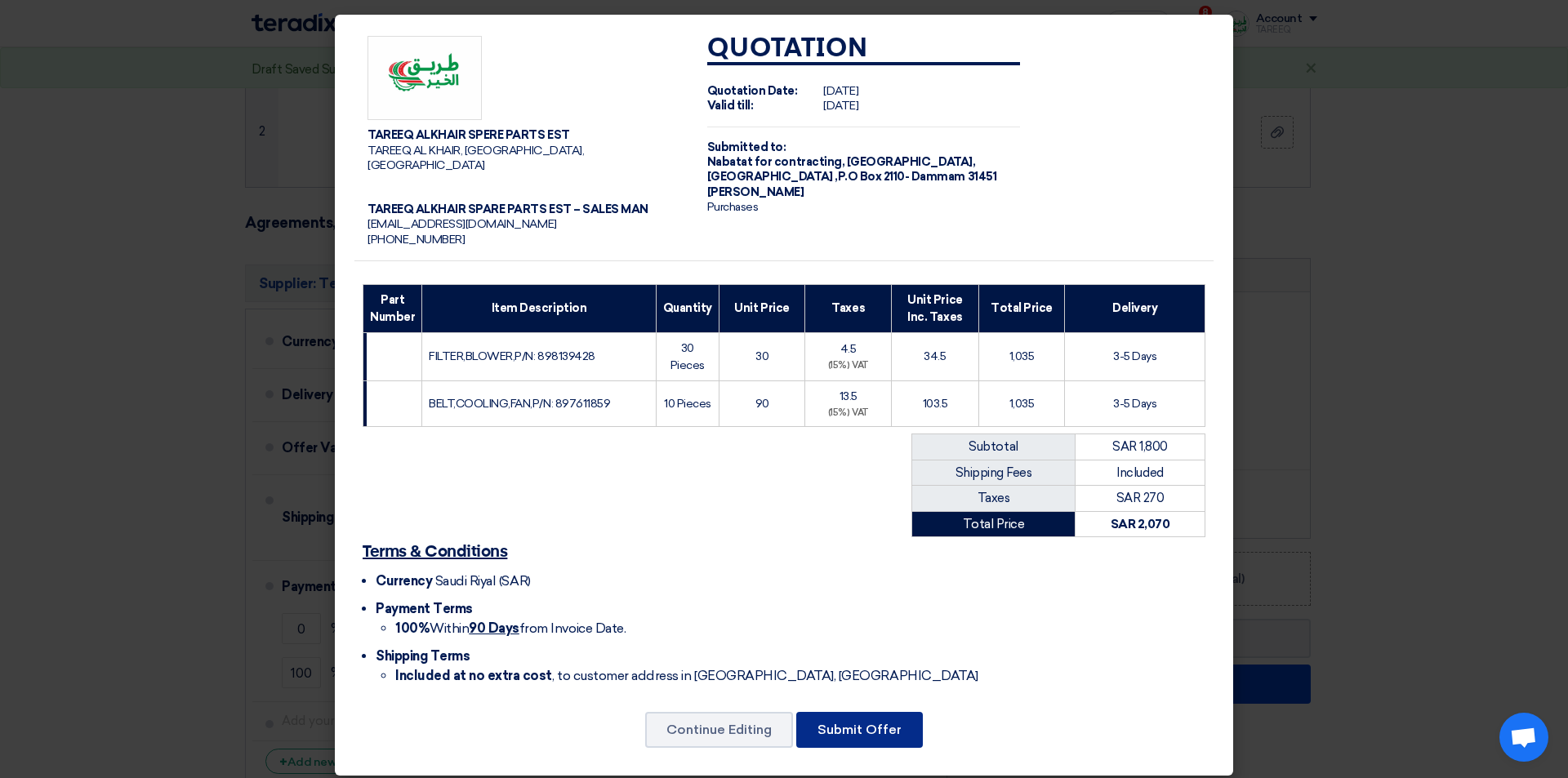
click at [890, 715] on button "Submit Offer" at bounding box center [859, 730] width 126 height 36
